Goal: Use online tool/utility: Use online tool/utility

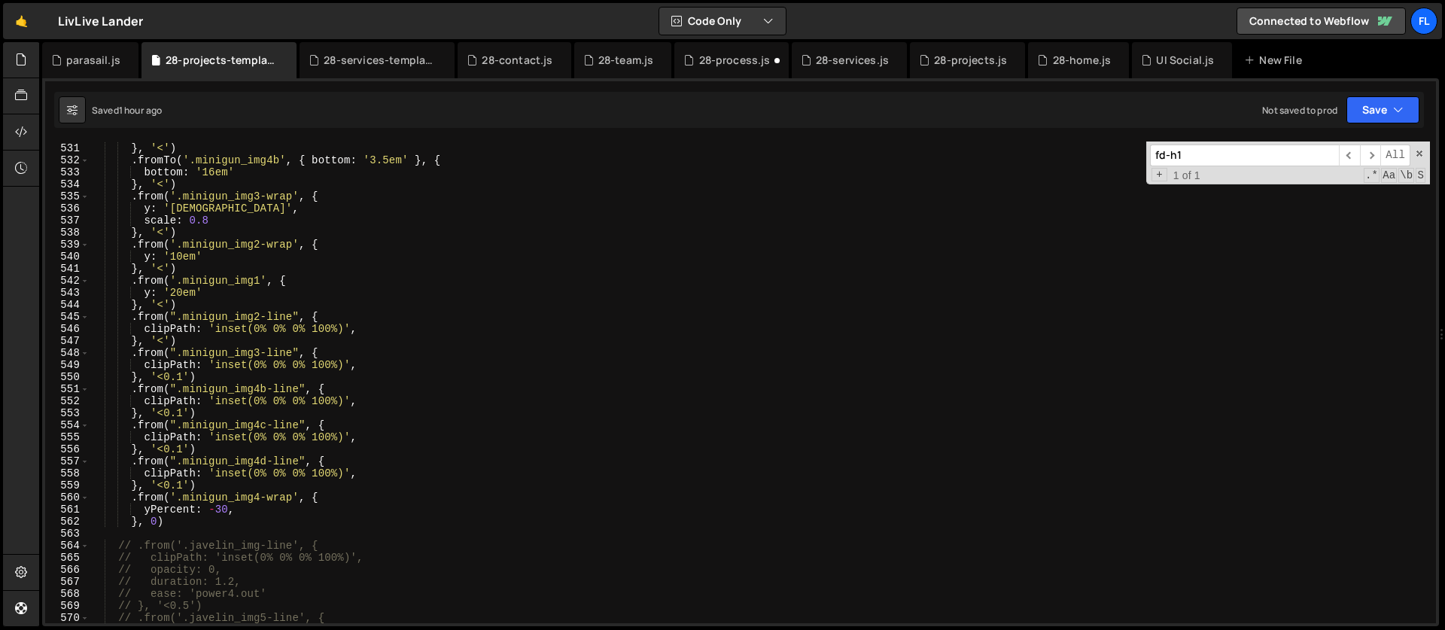
scroll to position [6399, 0]
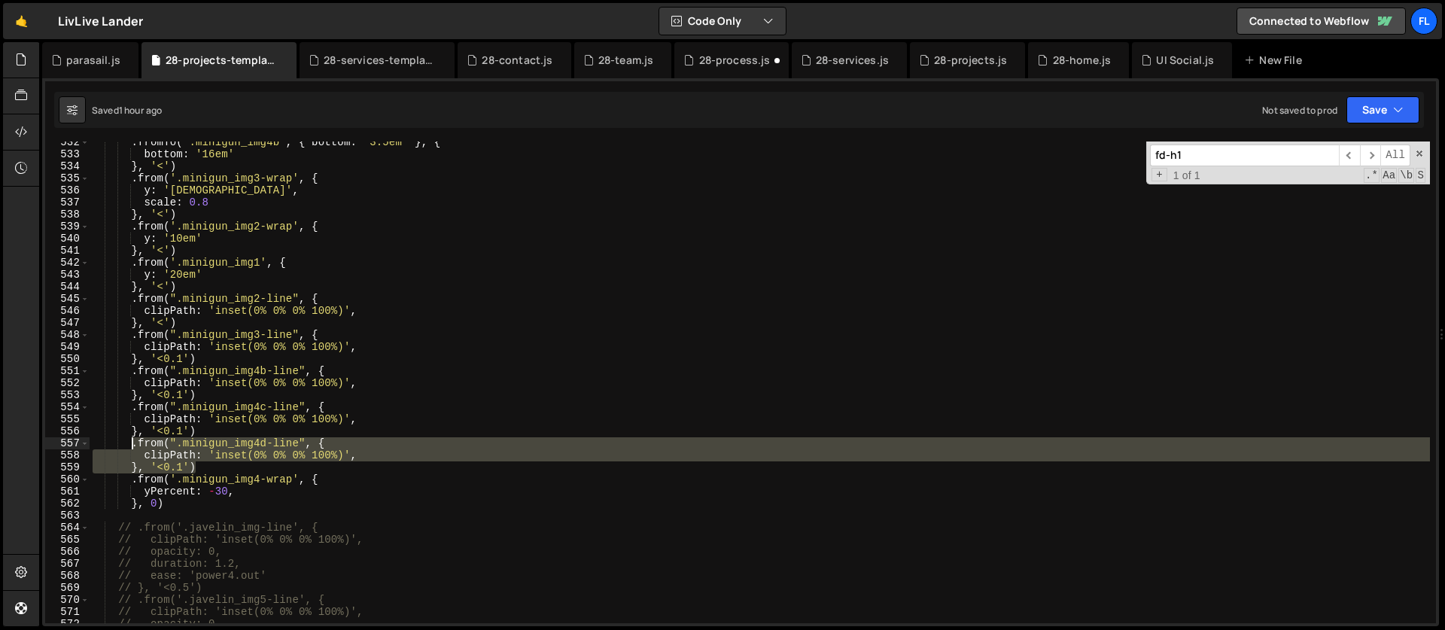
drag, startPoint x: 205, startPoint y: 466, endPoint x: 129, endPoint y: 441, distance: 80.0
click at [129, 441] on div ". fromTo ( '.minigun_img4b' , { bottom : '3.5em' } , { bottom : '16em' } , '<' …" at bounding box center [760, 389] width 1340 height 506
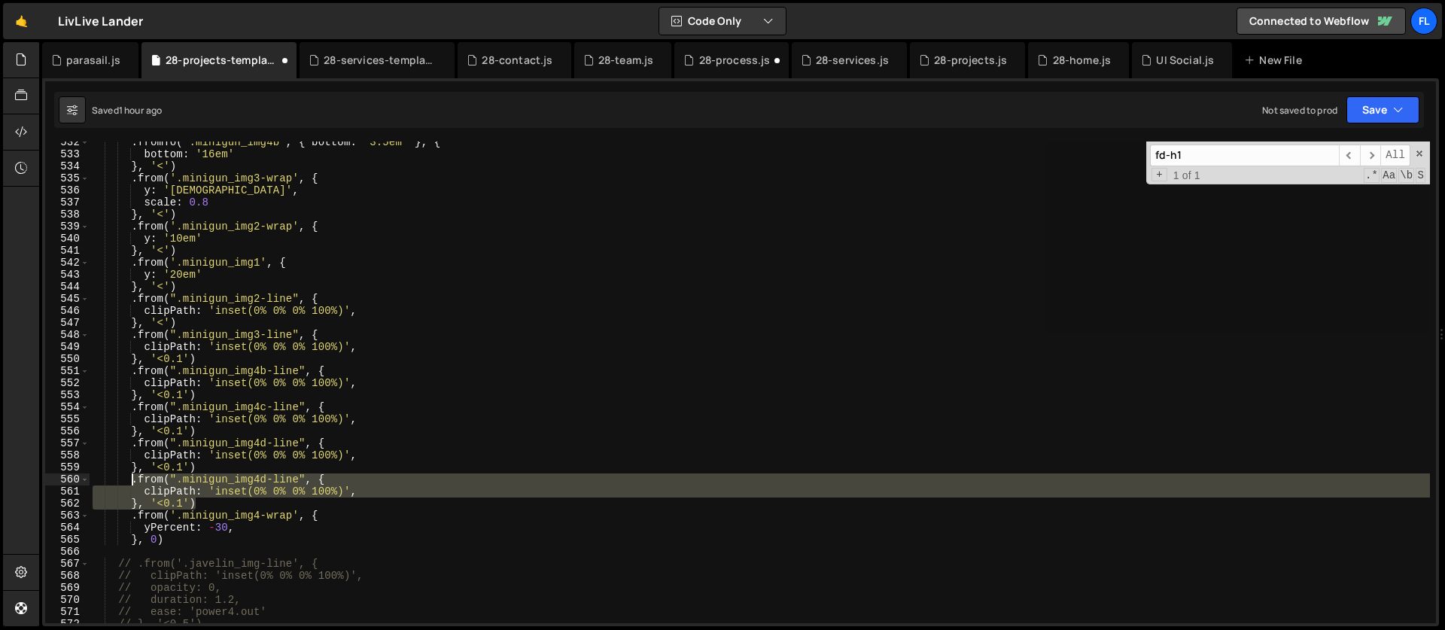
click at [187, 484] on div ". fromTo ( '.minigun_img4b' , { bottom : '3.5em' } , { bottom : '16em' } , '<' …" at bounding box center [760, 382] width 1340 height 482
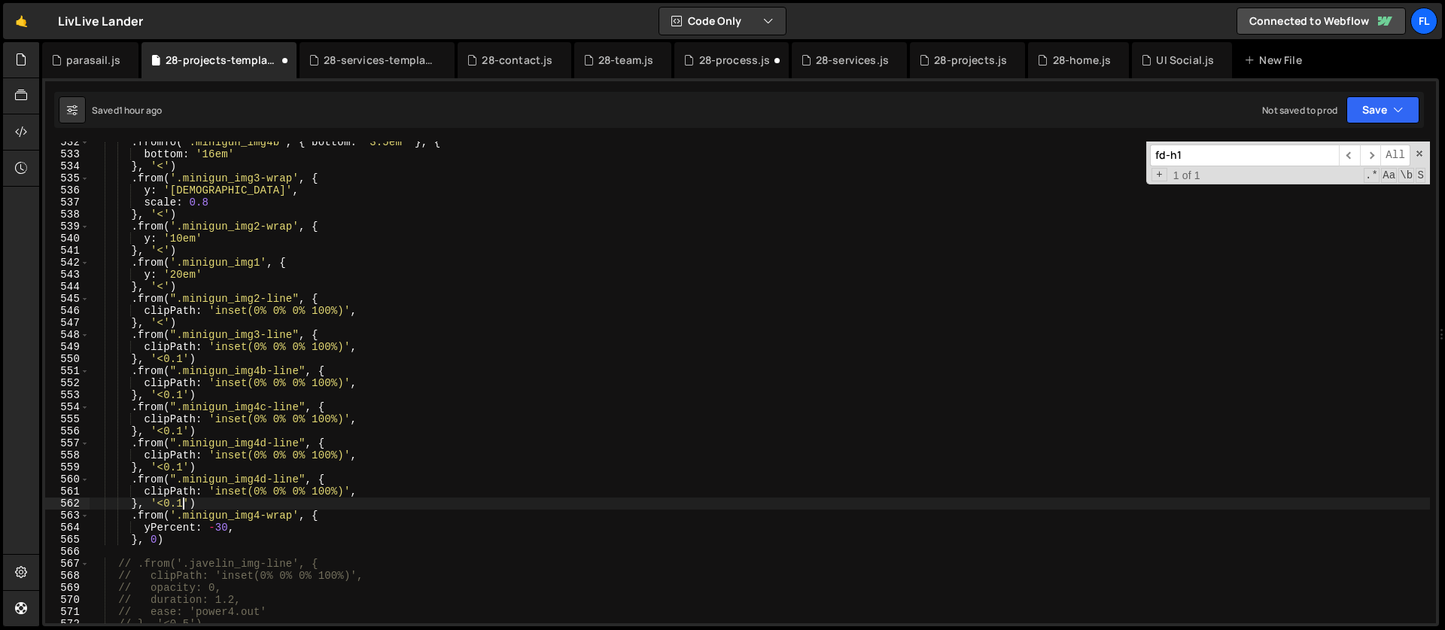
click at [182, 502] on div ". fromTo ( '.minigun_img4b' , { bottom : '3.5em' } , { bottom : '16em' } , '<' …" at bounding box center [760, 389] width 1340 height 506
click at [266, 480] on div ". fromTo ( '.minigun_img4b' , { bottom : '3.5em' } , { bottom : '16em' } , '<' …" at bounding box center [760, 389] width 1340 height 506
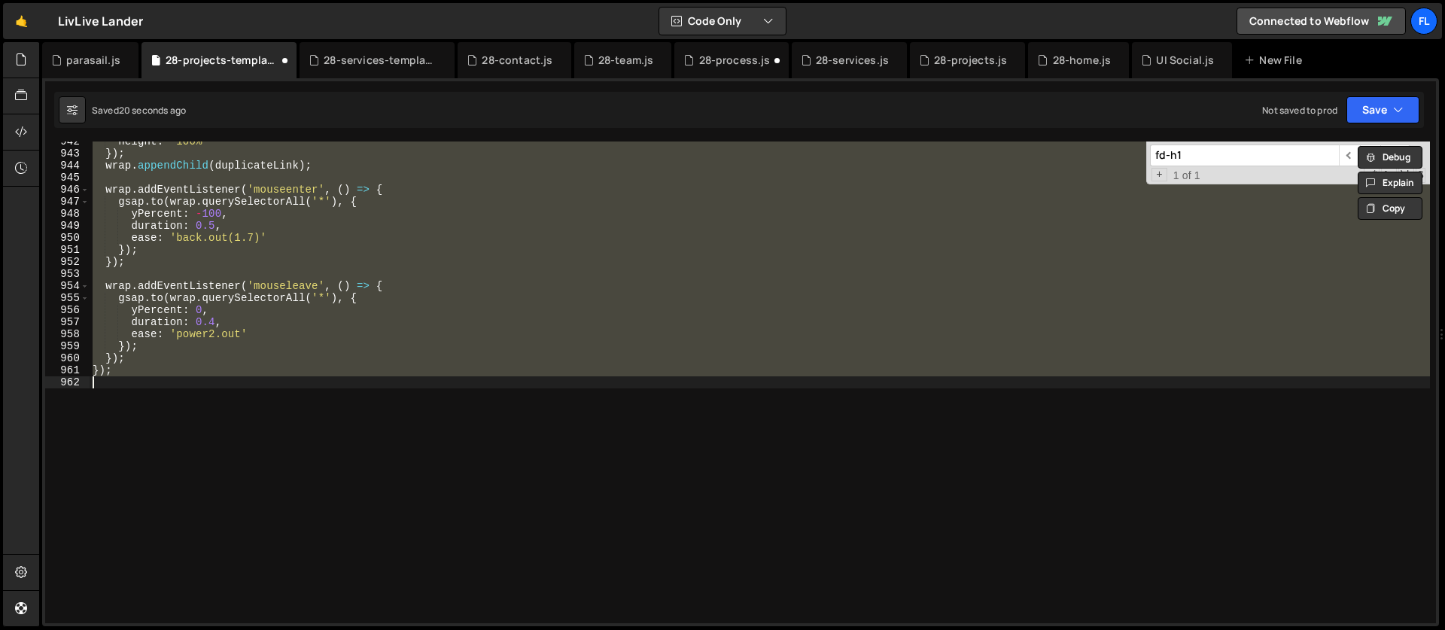
scroll to position [11336, 0]
type textarea "});"
click at [199, 275] on div "height : '100%' }) ; wrap . appendChild ( duplicateLink ) ; wrap . addEventList…" at bounding box center [760, 382] width 1340 height 482
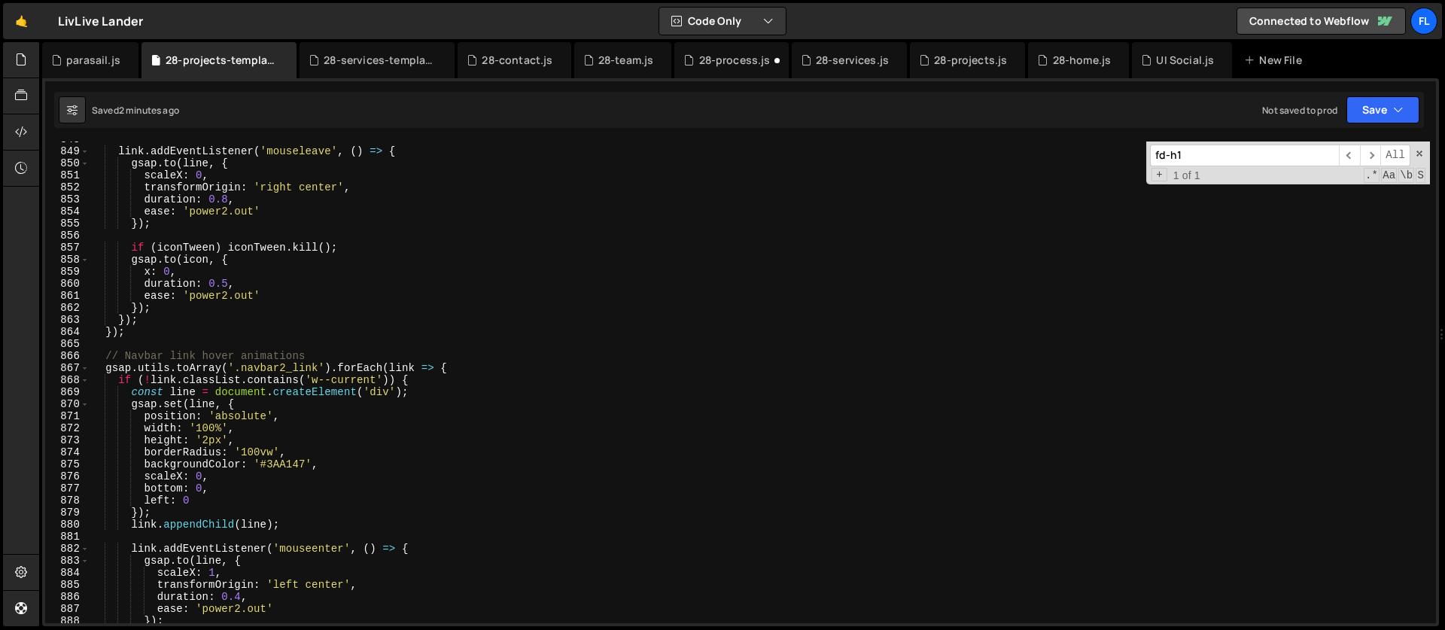
scroll to position [10100, 0]
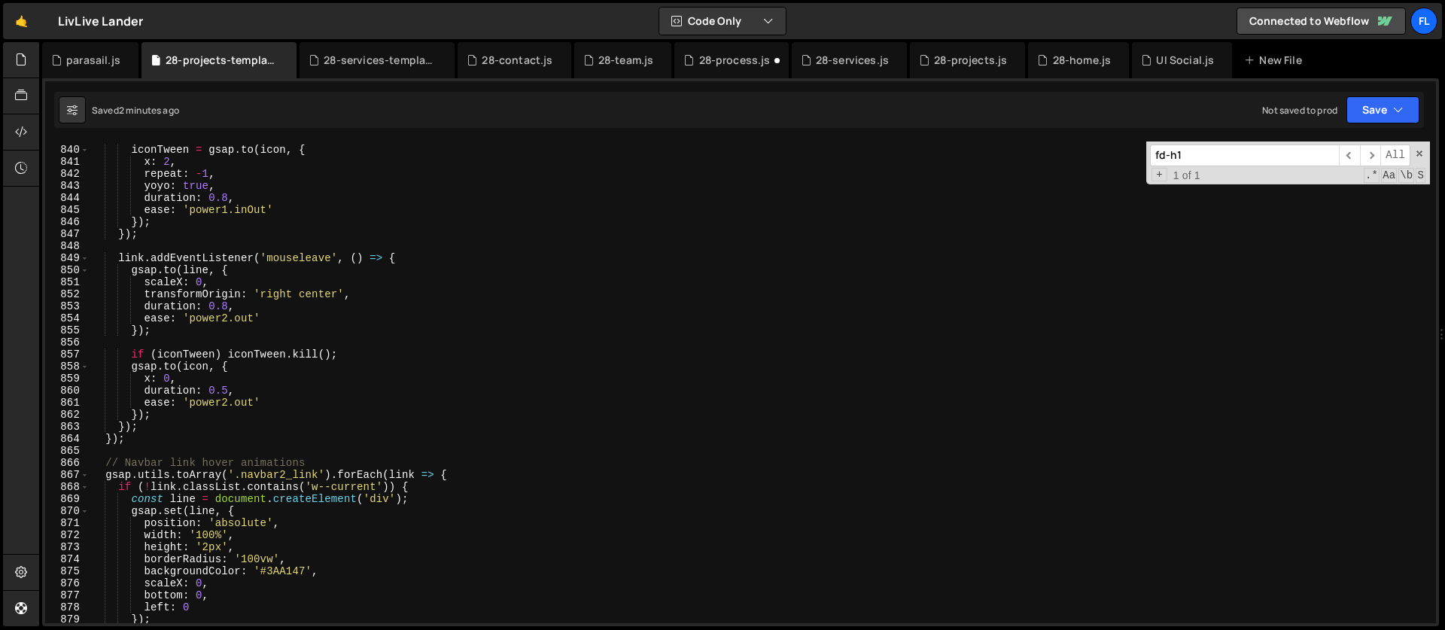
drag, startPoint x: 1194, startPoint y: 158, endPoint x: 1097, endPoint y: 151, distance: 96.6
click at [1097, 151] on div "iconTween = gsap . to ( icon , { x : 2 , repeat : - 1 , yoyo : true , duration …" at bounding box center [760, 382] width 1340 height 482
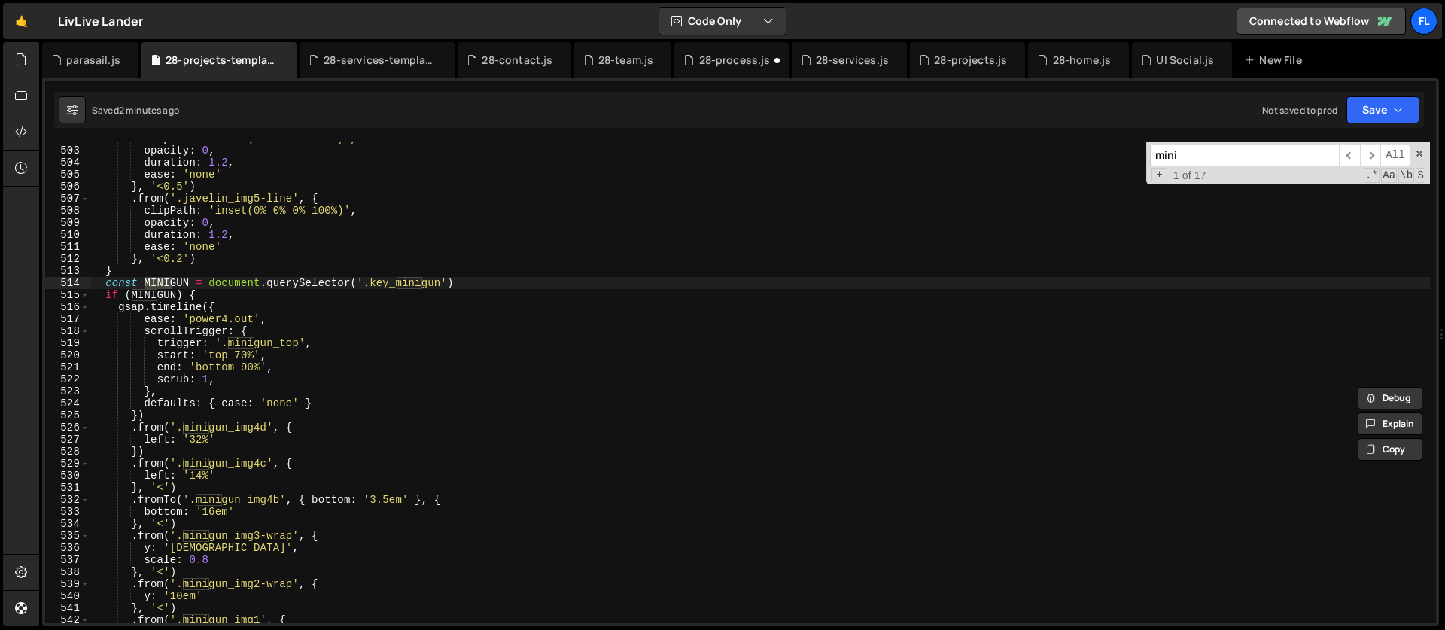
scroll to position [6041, 0]
type input "mini"
type textarea "start: 'top 70%',"
click at [279, 353] on div "clipPath : 'inset(0% 0% 0% 100%)' , opacity : 0 , duration : 1.2 , ease : 'none…" at bounding box center [760, 385] width 1340 height 506
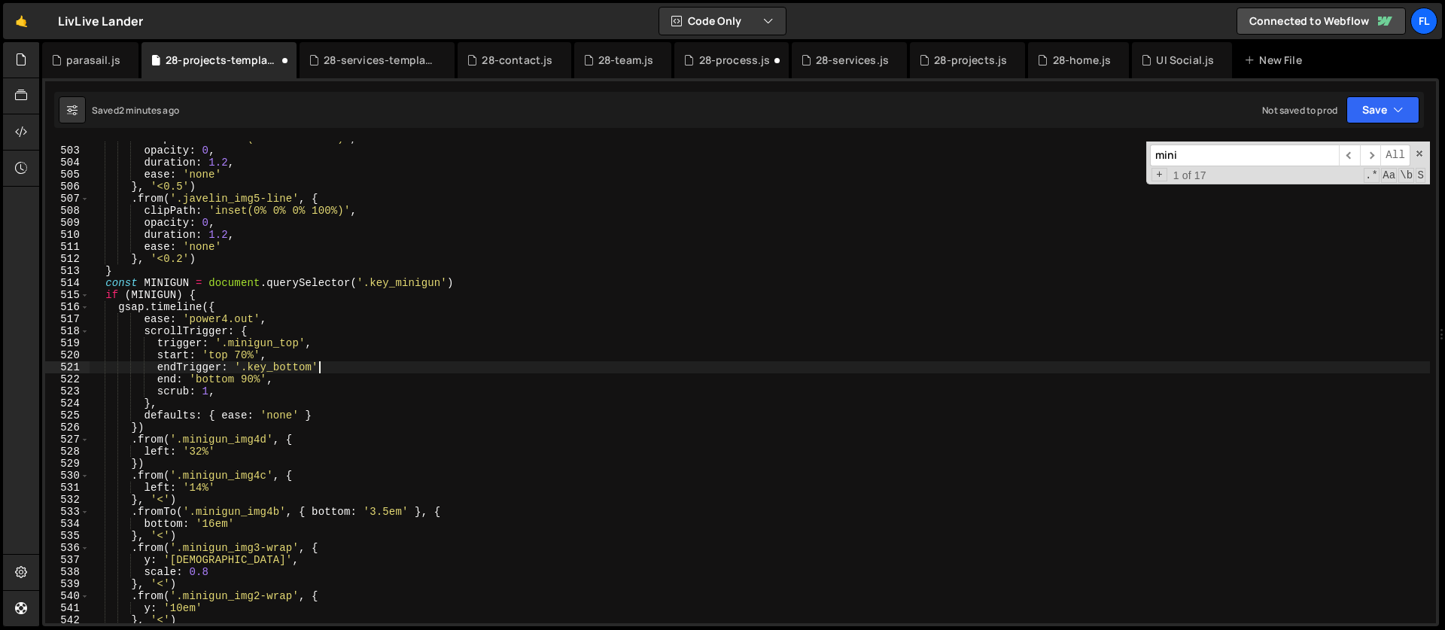
scroll to position [0, 15]
click at [262, 379] on div "clipPath : 'inset(0% 0% 0% 100%)' , opacity : 0 , duration : 1.2 , ease : 'none…" at bounding box center [760, 385] width 1340 height 506
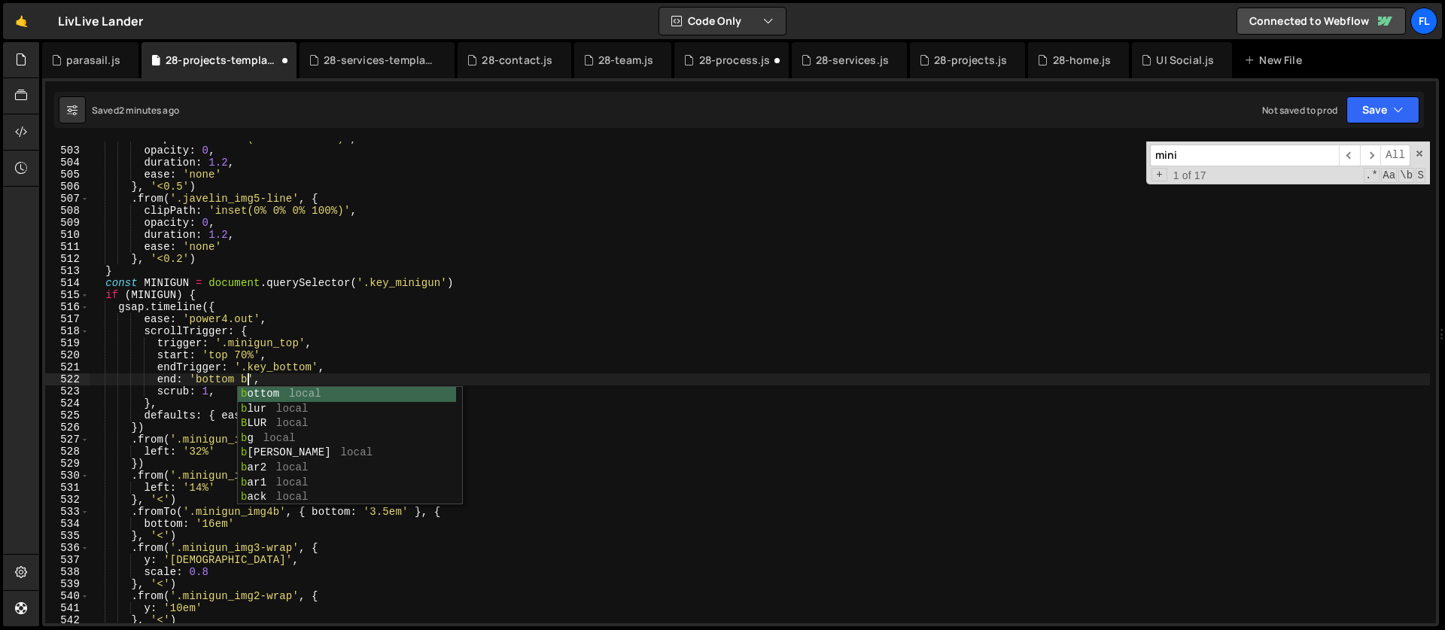
scroll to position [0, 11]
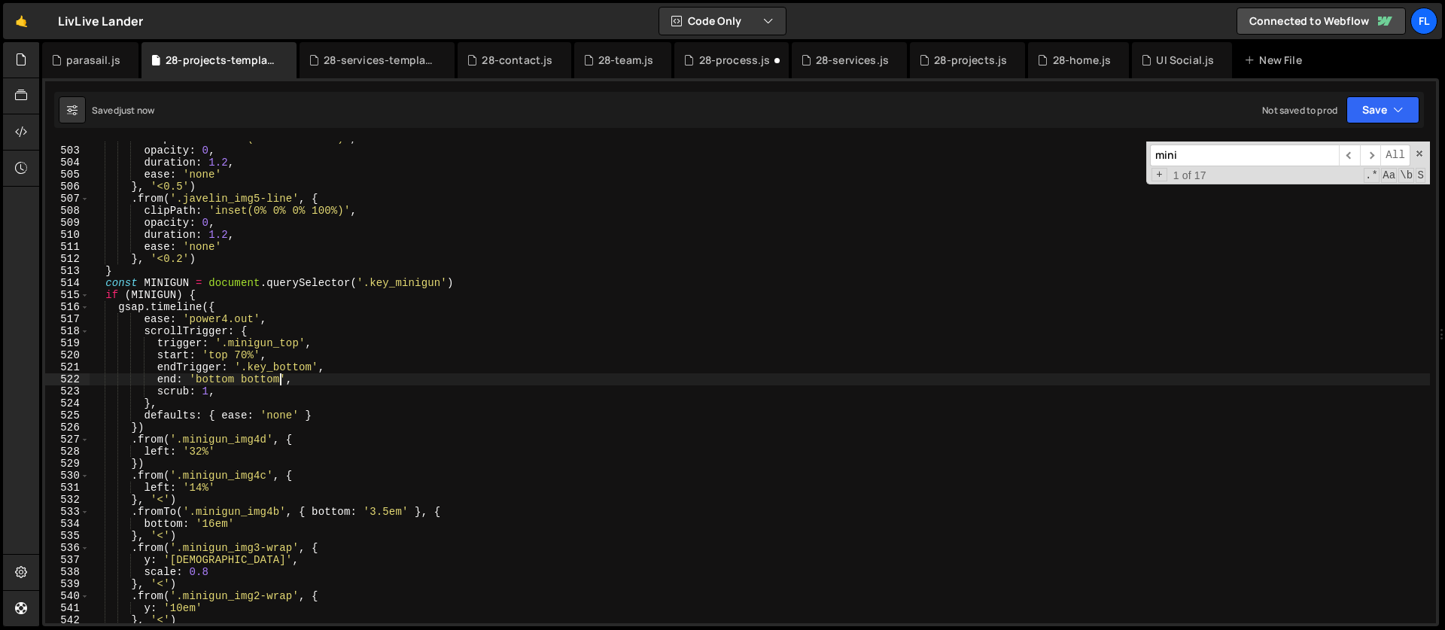
type textarea "end: 'bottom bottom',"
